Goal: Task Accomplishment & Management: Use online tool/utility

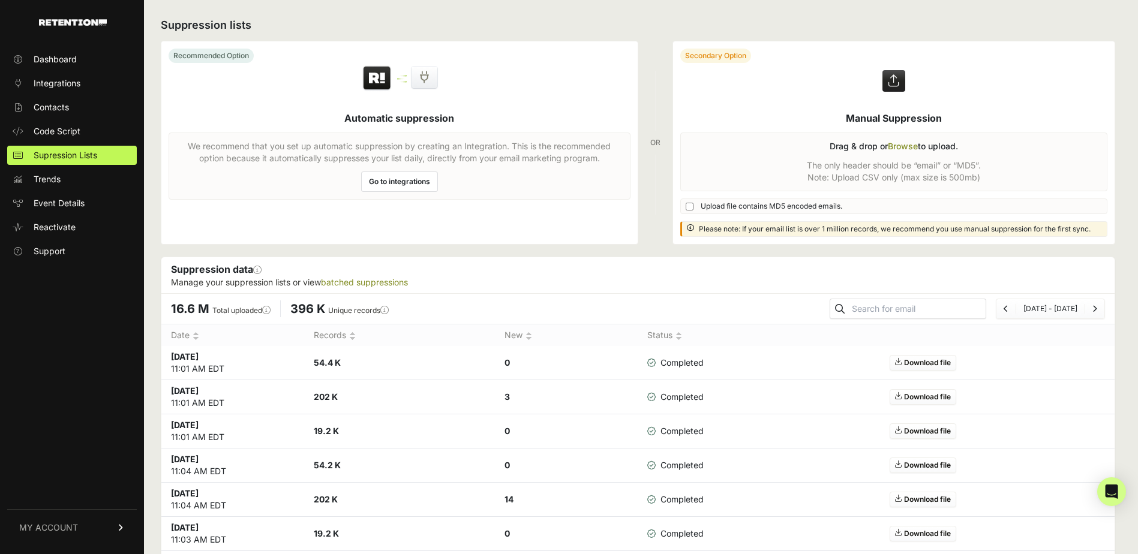
click at [909, 148] on label at bounding box center [894, 142] width 442 height 203
click at [0, 0] on input "file" at bounding box center [0, 0] width 0 height 0
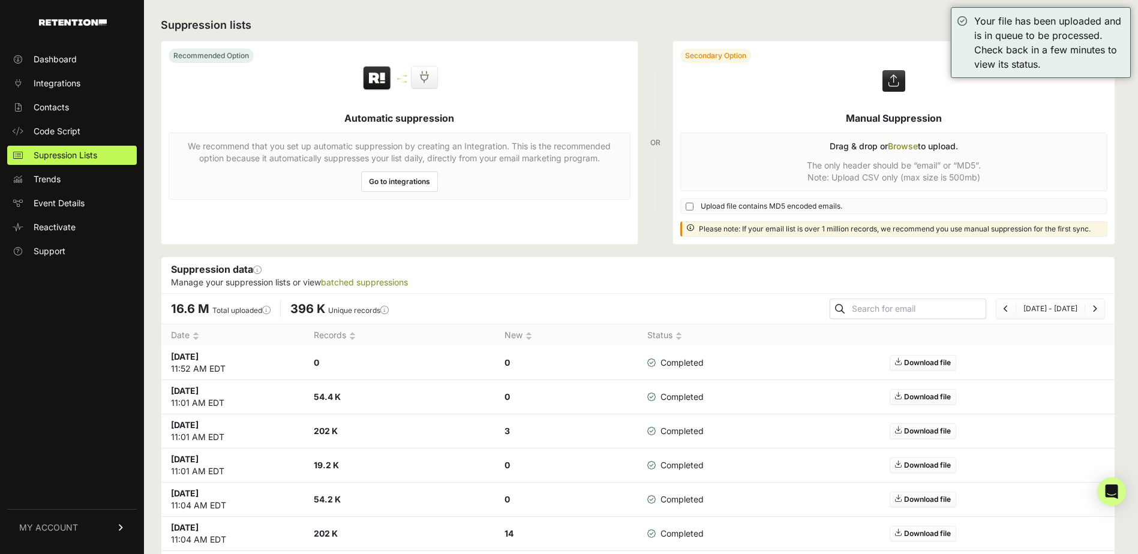
click at [900, 145] on label at bounding box center [894, 142] width 442 height 203
click at [0, 0] on input "file" at bounding box center [0, 0] width 0 height 0
click at [902, 144] on label at bounding box center [894, 142] width 442 height 203
click at [0, 0] on input "file" at bounding box center [0, 0] width 0 height 0
click at [91, 112] on link "Contacts" at bounding box center [72, 107] width 130 height 19
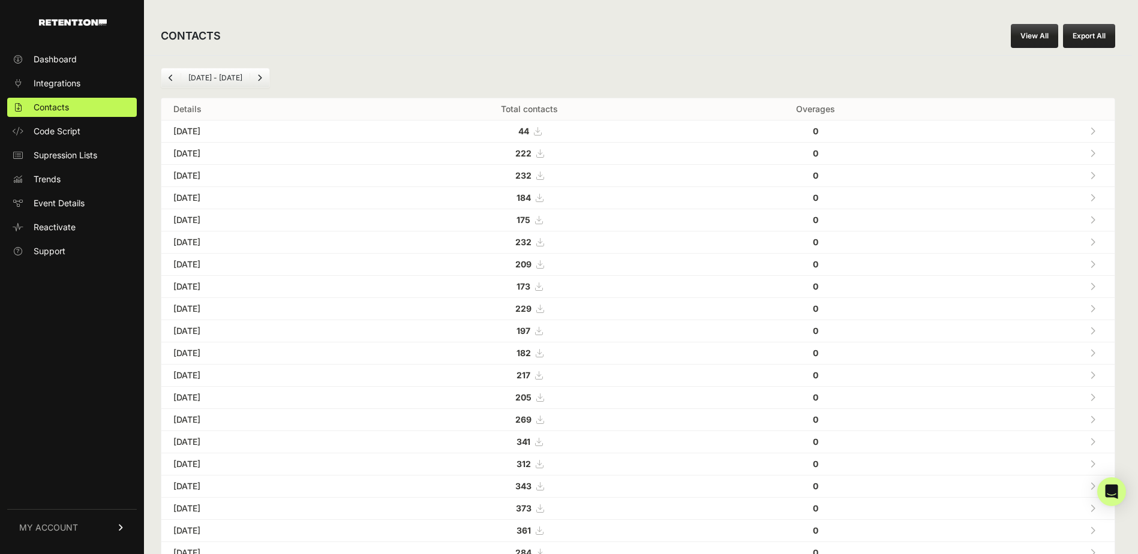
click at [67, 158] on span "Supression Lists" at bounding box center [66, 155] width 64 height 12
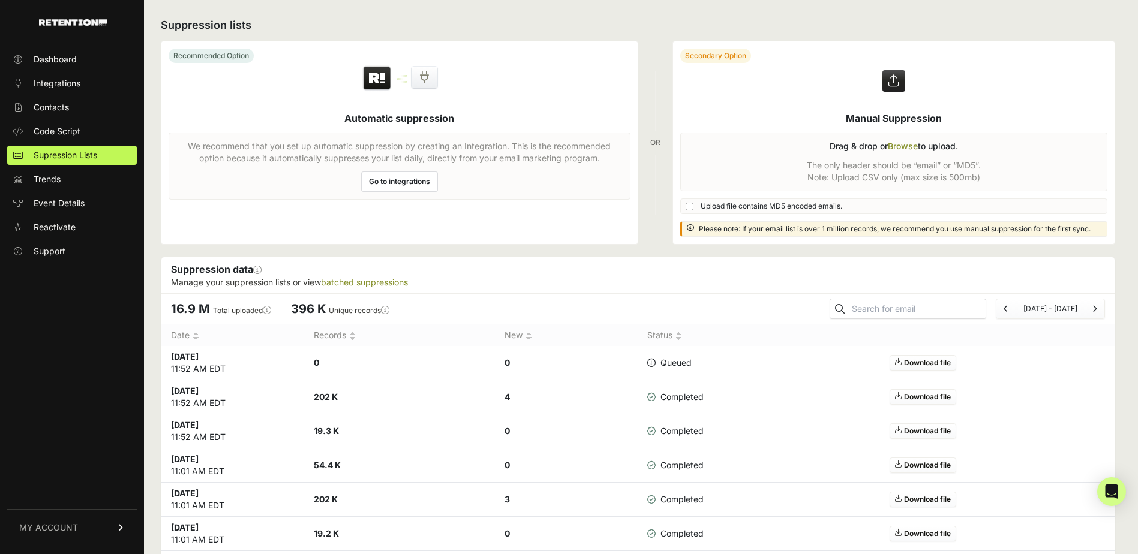
click at [72, 110] on link "Contacts" at bounding box center [72, 107] width 130 height 19
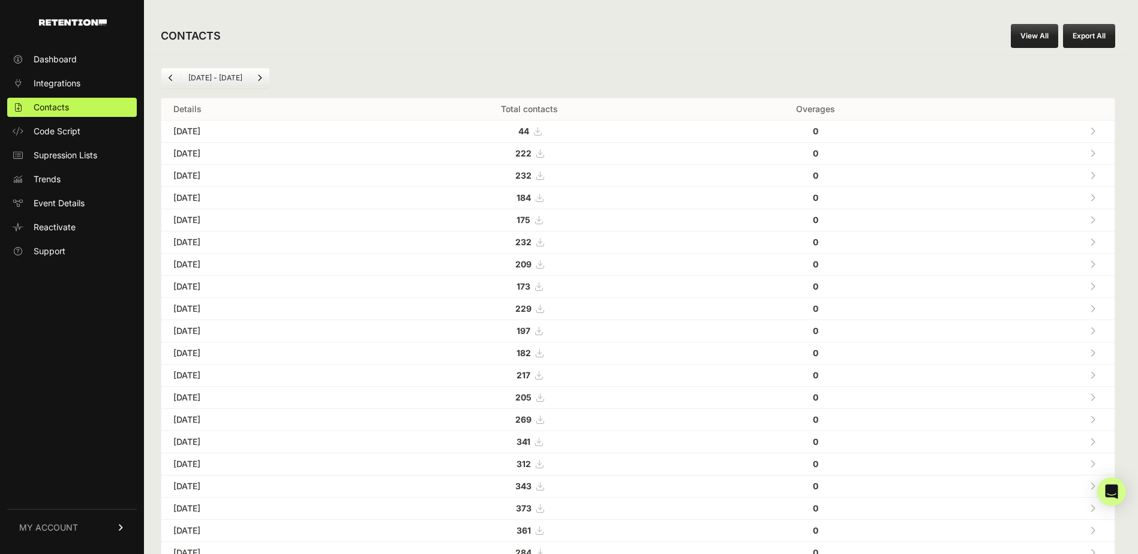
click at [96, 154] on span "Supression Lists" at bounding box center [66, 155] width 64 height 12
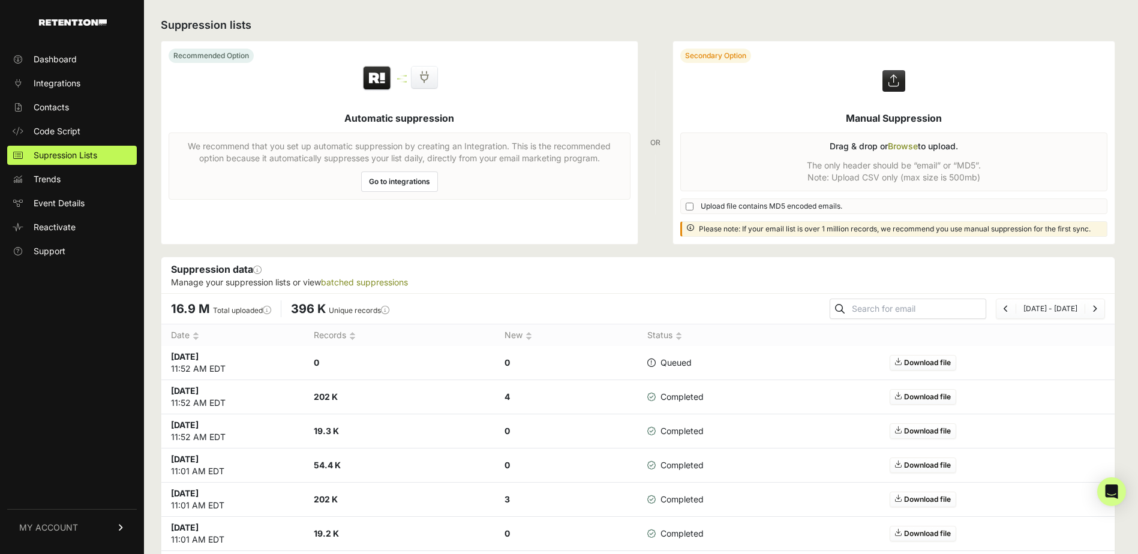
click at [80, 115] on link "Contacts" at bounding box center [72, 107] width 130 height 19
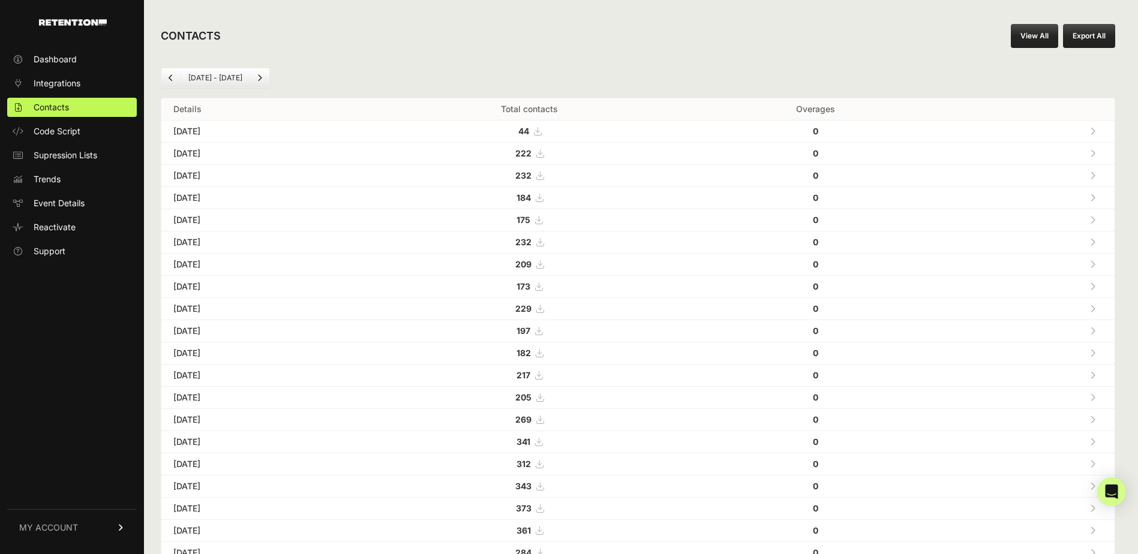
click at [1100, 43] on button "Export All" at bounding box center [1089, 36] width 52 height 24
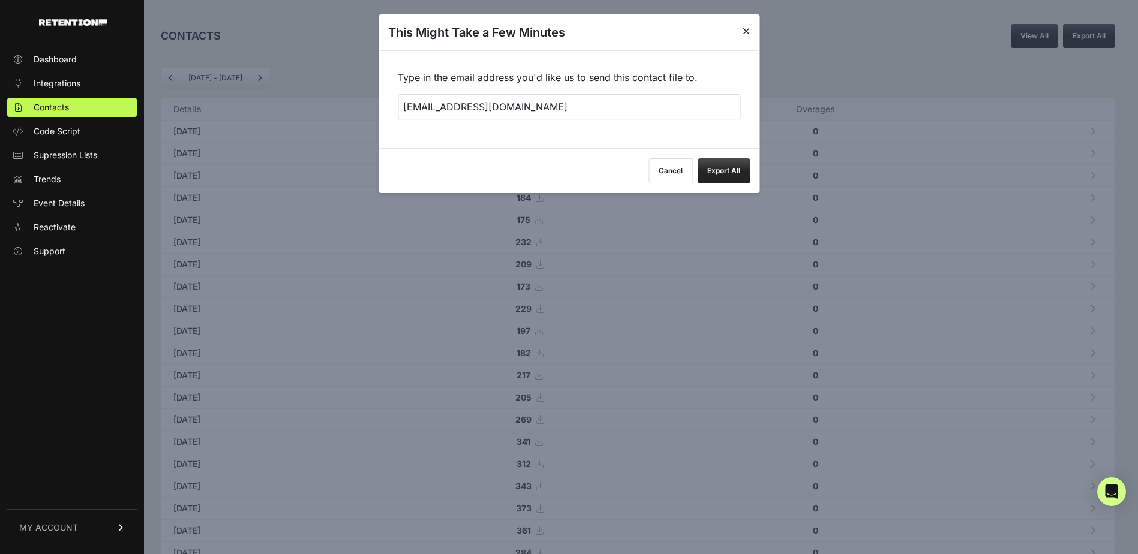
click at [736, 172] on button "Export All" at bounding box center [724, 170] width 52 height 25
